Goal: Task Accomplishment & Management: Manage account settings

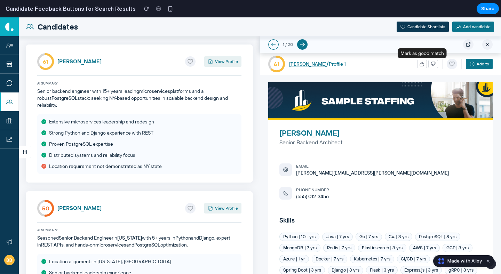
click at [422, 64] on icon "button" at bounding box center [422, 64] width 5 height 5
click at [423, 66] on icon "button" at bounding box center [422, 64] width 4 height 4
click at [431, 65] on icon "button" at bounding box center [433, 64] width 5 height 5
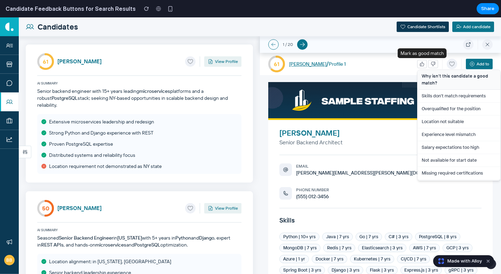
click at [423, 66] on icon "button" at bounding box center [422, 64] width 4 height 4
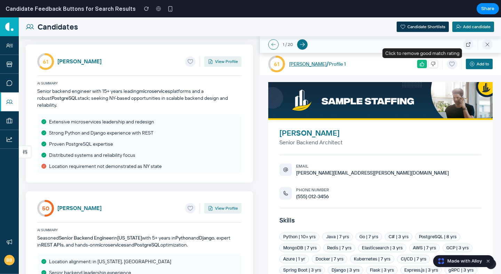
click at [423, 63] on icon "button" at bounding box center [422, 64] width 5 height 5
click at [407, 66] on div "61 [PERSON_NAME] / Profile 1 Add to" at bounding box center [380, 64] width 241 height 22
click at [80, 73] on div "61 Ronald Chavez View Profile AI Summary Senior backend engineer with 15+ years…" at bounding box center [139, 114] width 227 height 138
click at [430, 63] on button "button" at bounding box center [433, 64] width 10 height 8
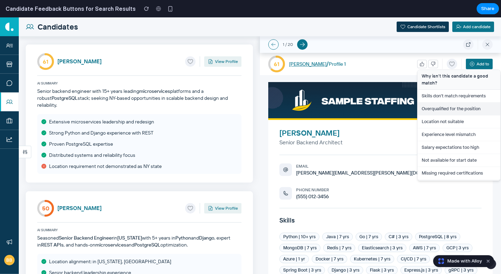
click at [447, 111] on button "Overqualified for the position" at bounding box center [458, 109] width 83 height 13
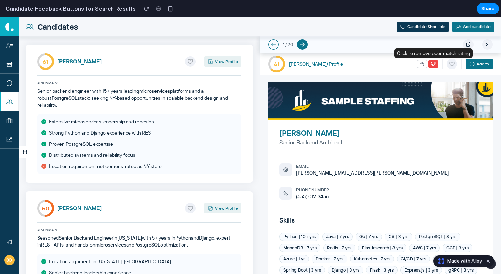
click at [433, 64] on icon "button" at bounding box center [433, 64] width 5 height 5
click at [432, 65] on icon "button" at bounding box center [433, 64] width 5 height 5
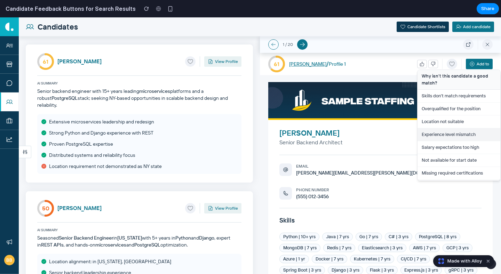
click at [438, 135] on button "Experience level mismatch" at bounding box center [458, 134] width 83 height 13
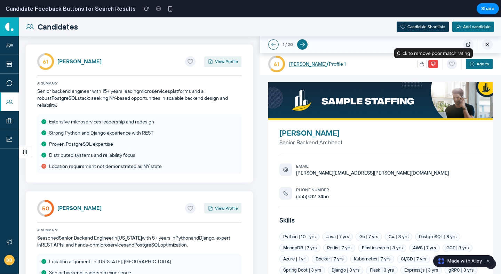
click at [430, 64] on button "button" at bounding box center [433, 64] width 10 height 8
click at [435, 66] on icon "button" at bounding box center [433, 64] width 5 height 5
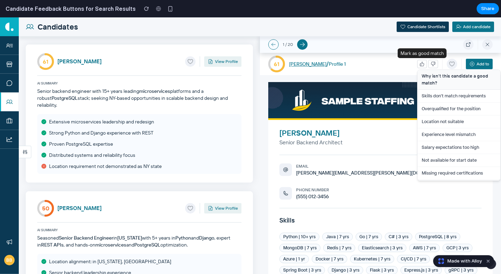
click at [420, 66] on icon "button" at bounding box center [422, 64] width 4 height 4
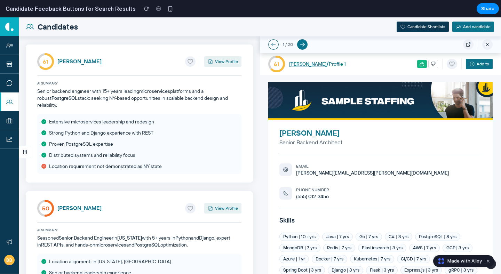
click at [396, 64] on div "61 [PERSON_NAME] / Profile 1 Add to" at bounding box center [380, 64] width 241 height 22
click at [23, 151] on icon at bounding box center [25, 152] width 6 height 6
click at [432, 65] on icon "button" at bounding box center [433, 64] width 5 height 5
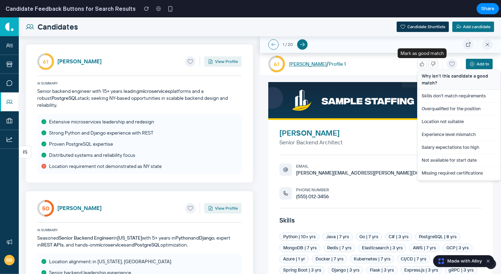
click at [424, 65] on icon "button" at bounding box center [422, 64] width 4 height 4
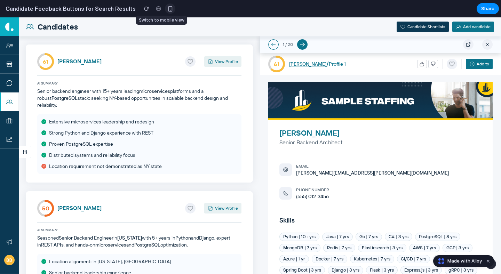
click at [167, 9] on div "button" at bounding box center [170, 9] width 6 height 6
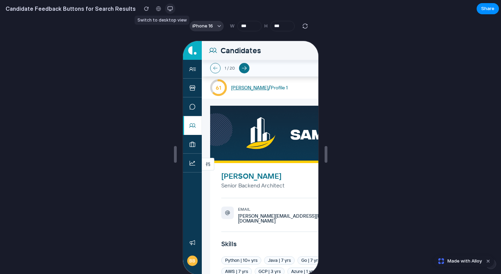
click at [167, 9] on div "button" at bounding box center [170, 9] width 6 height 6
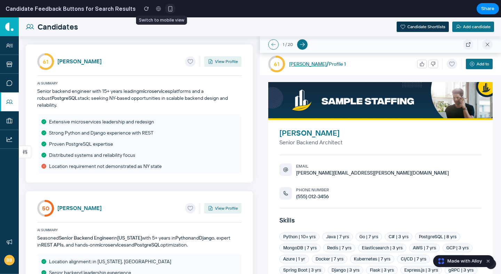
click at [167, 9] on div "button" at bounding box center [170, 9] width 6 height 6
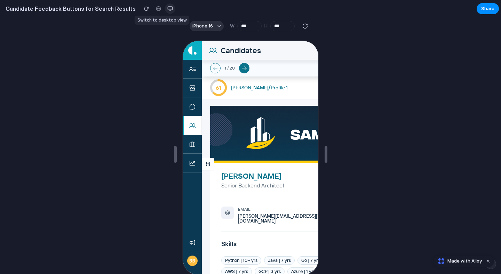
click at [167, 9] on div "button" at bounding box center [170, 9] width 6 height 6
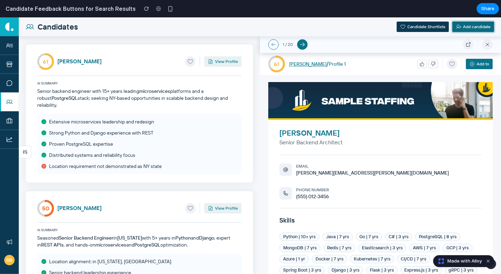
click at [467, 27] on button "Add candidate" at bounding box center [473, 27] width 42 height 10
click at [427, 63] on div at bounding box center [427, 64] width 21 height 8
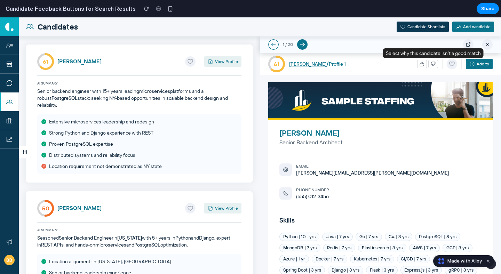
click at [430, 63] on button "button" at bounding box center [433, 64] width 10 height 8
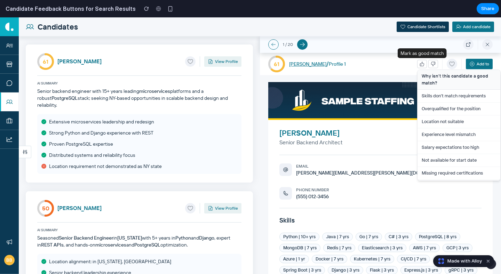
click at [423, 64] on icon "button" at bounding box center [422, 64] width 5 height 5
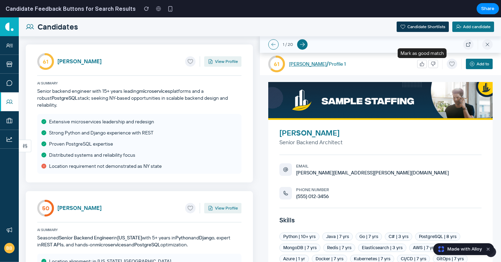
click at [423, 66] on icon "button" at bounding box center [422, 64] width 5 height 5
click at [431, 66] on icon "button" at bounding box center [433, 64] width 5 height 5
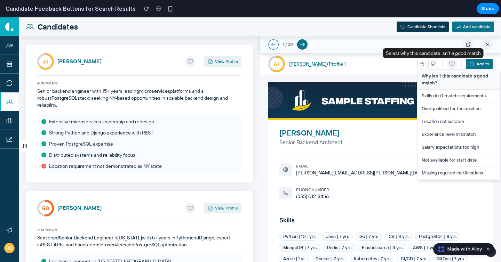
drag, startPoint x: 431, startPoint y: 66, endPoint x: 421, endPoint y: 66, distance: 10.4
click at [431, 66] on icon "button" at bounding box center [433, 64] width 5 height 5
click at [423, 65] on icon "button" at bounding box center [422, 64] width 4 height 4
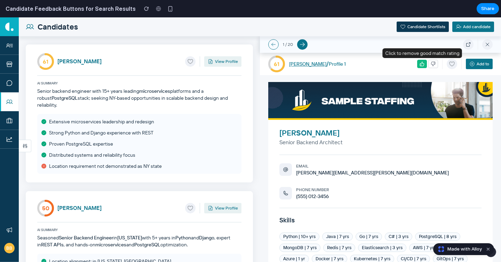
click at [421, 65] on icon "button" at bounding box center [422, 64] width 5 height 5
click at [393, 62] on div "61 [PERSON_NAME] / Profile 1 Add to" at bounding box center [380, 64] width 241 height 22
click at [471, 252] on span "Made with Alloy" at bounding box center [464, 249] width 34 height 7
click at [422, 64] on icon "button" at bounding box center [422, 64] width 5 height 5
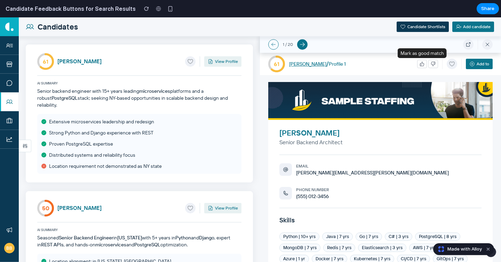
click at [419, 64] on button "button" at bounding box center [422, 64] width 10 height 8
drag, startPoint x: 422, startPoint y: 65, endPoint x: 391, endPoint y: 66, distance: 30.6
click at [422, 65] on icon "button" at bounding box center [422, 64] width 5 height 5
click at [386, 66] on div "61 [PERSON_NAME] / Profile 1 Add to" at bounding box center [380, 64] width 241 height 22
click at [10, 38] on link at bounding box center [9, 45] width 19 height 19
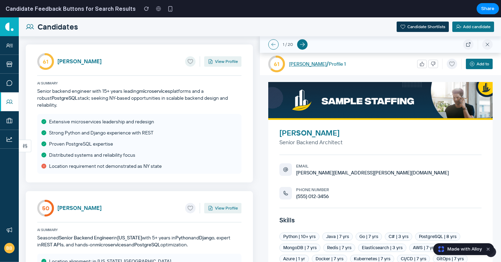
click at [191, 60] on icon at bounding box center [190, 61] width 6 height 6
drag, startPoint x: 424, startPoint y: 64, endPoint x: 430, endPoint y: 64, distance: 6.6
click at [424, 64] on icon "button" at bounding box center [422, 64] width 4 height 4
click at [421, 64] on icon "button" at bounding box center [422, 64] width 5 height 5
